Goal: Information Seeking & Learning: Learn about a topic

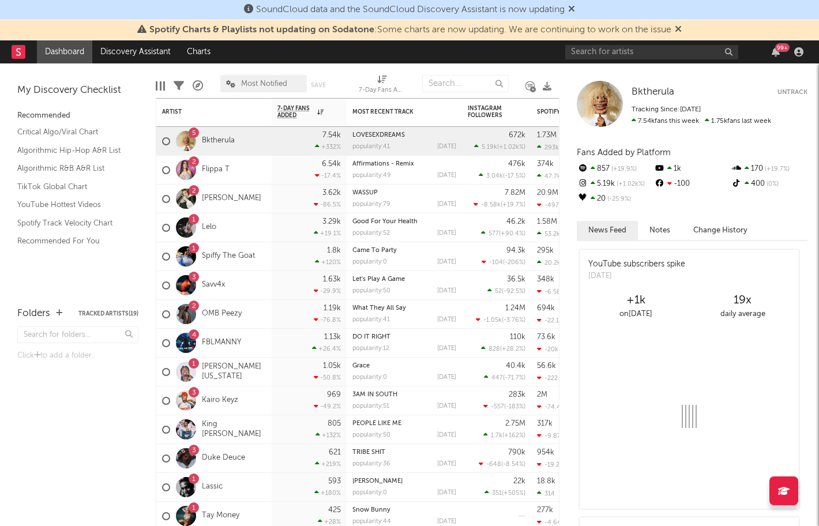
click at [680, 31] on icon at bounding box center [678, 28] width 7 height 9
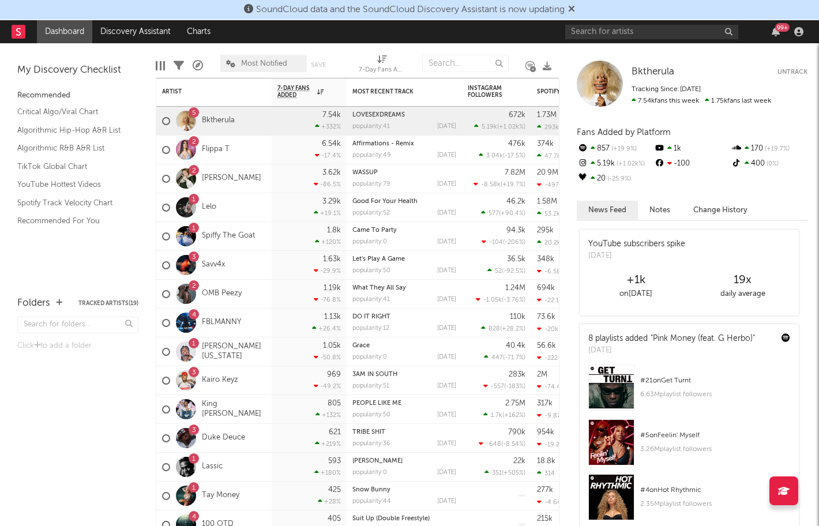
click at [575, 9] on icon at bounding box center [571, 8] width 7 height 9
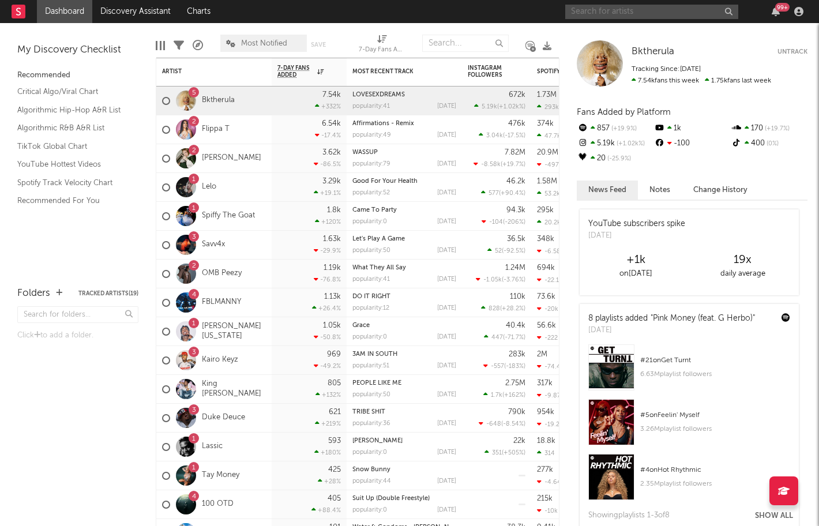
click at [598, 16] on input "text" at bounding box center [651, 12] width 173 height 14
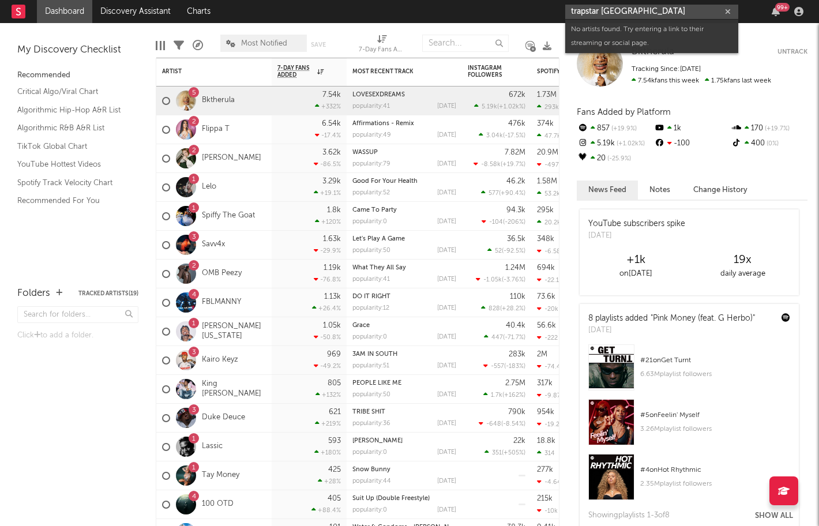
click at [596, 13] on input "trapstar [GEOGRAPHIC_DATA]" at bounding box center [651, 12] width 173 height 14
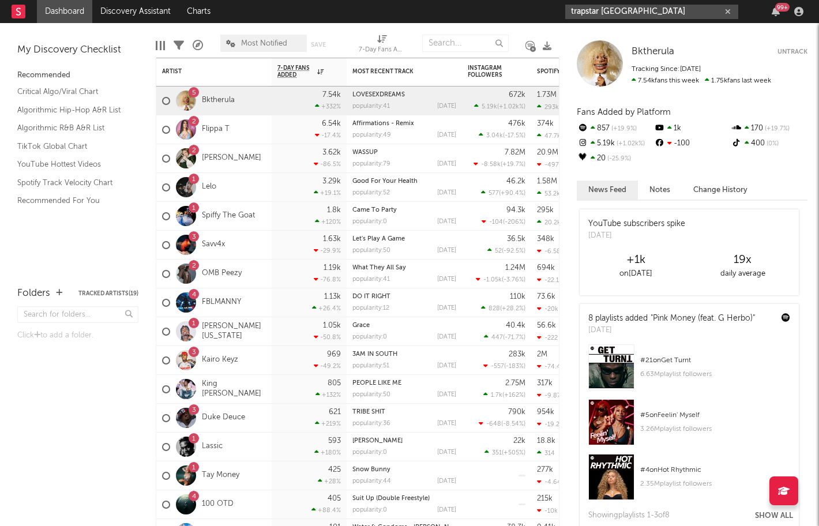
drag, startPoint x: 661, startPoint y: 10, endPoint x: 488, endPoint y: -4, distance: 173.0
click at [488, 0] on html "Dashboard Discovery Assistant Charts trapstar [GEOGRAPHIC_DATA] 99 + Notificati…" at bounding box center [409, 263] width 819 height 526
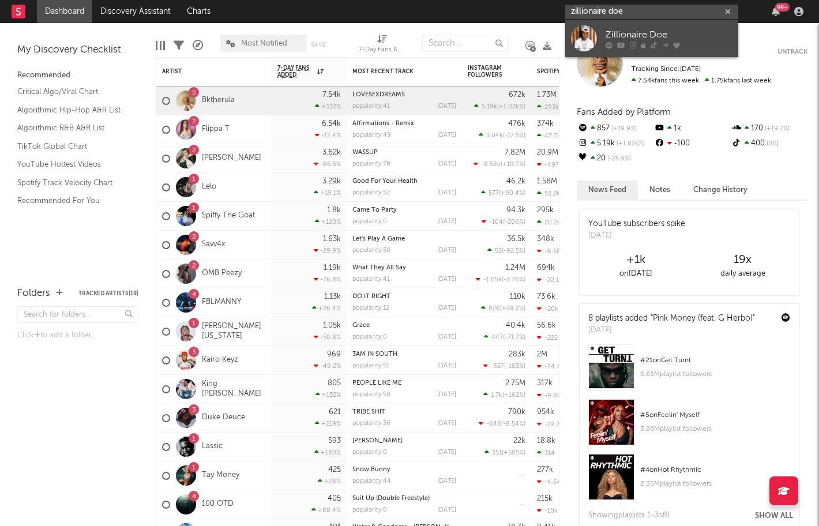
type input "zillionaire doe"
click at [628, 31] on div "Zillionaire Doe" at bounding box center [668, 35] width 127 height 14
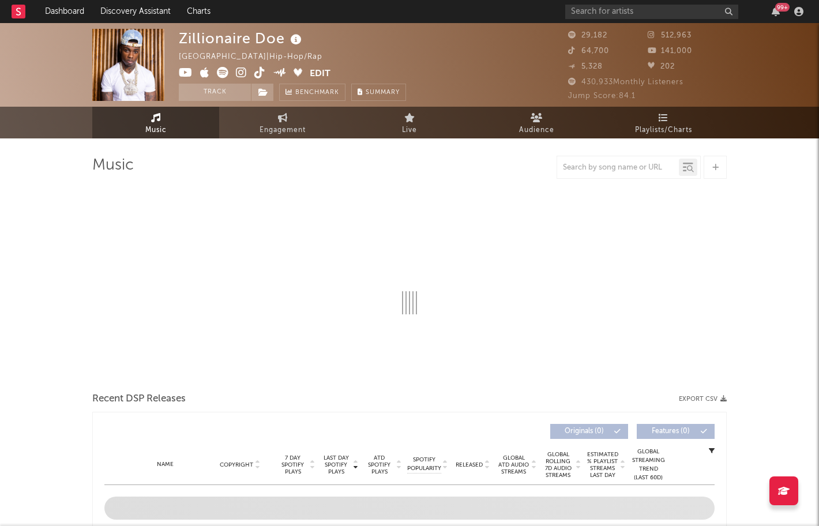
select select "6m"
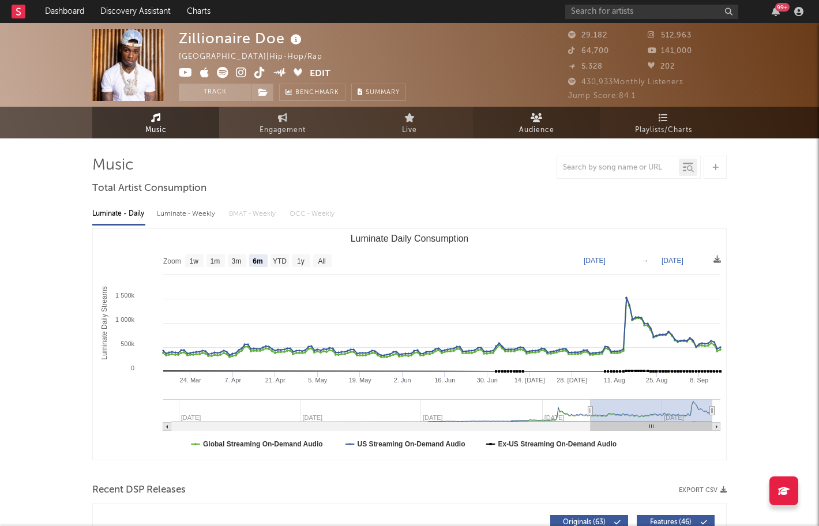
click at [545, 114] on link "Audience" at bounding box center [536, 123] width 127 height 32
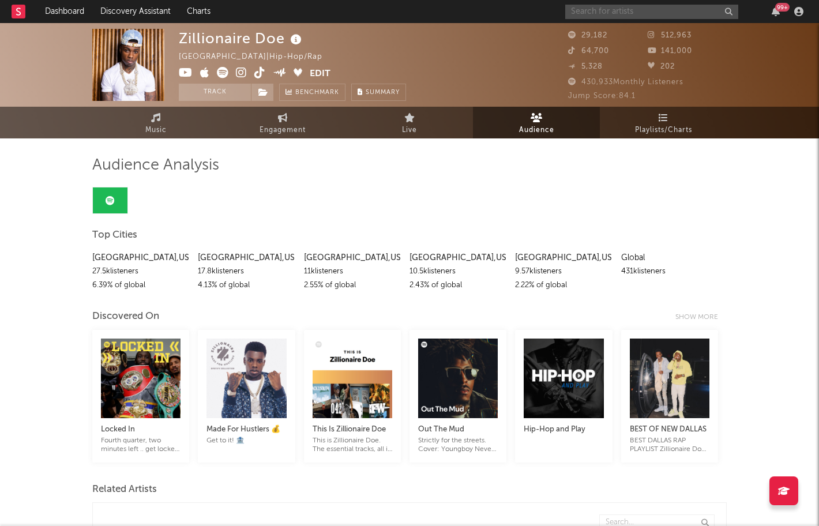
click at [598, 12] on input "text" at bounding box center [651, 12] width 173 height 14
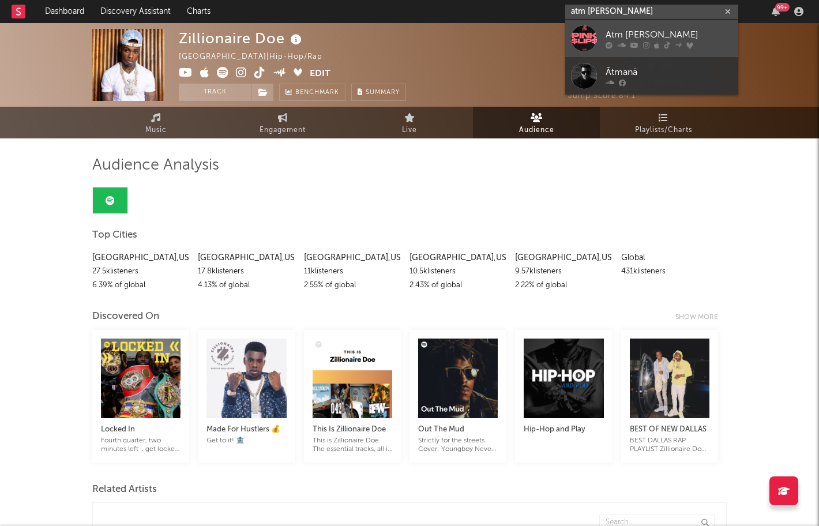
type input "atm [PERSON_NAME]"
click at [614, 32] on div "Atm [PERSON_NAME]" at bounding box center [668, 35] width 127 height 14
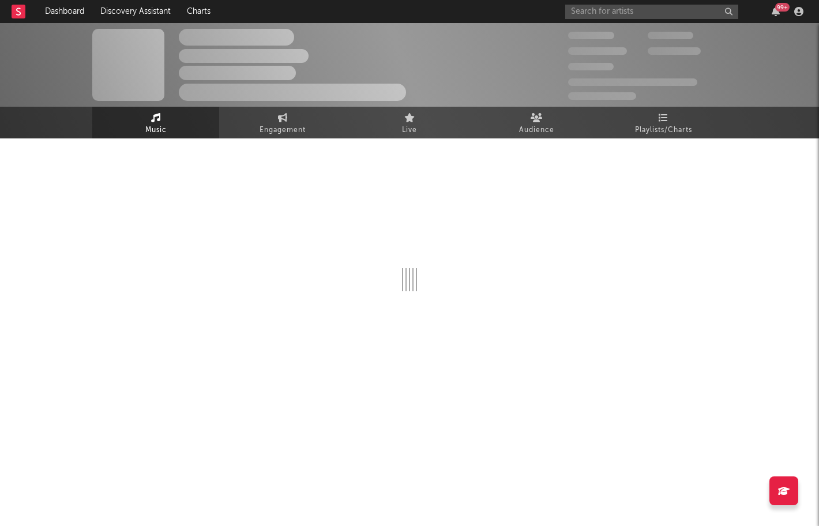
select select "6m"
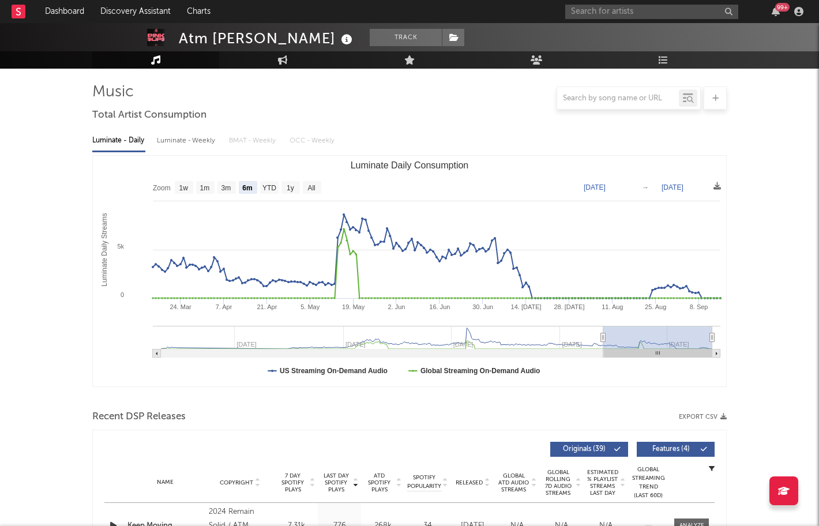
scroll to position [73, 0]
